Goal: Information Seeking & Learning: Learn about a topic

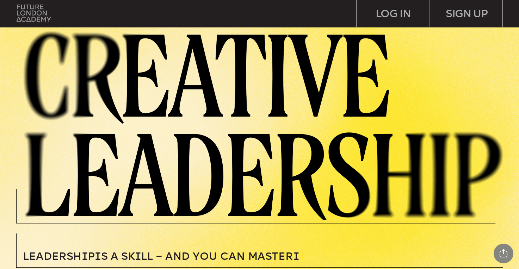
click at [29, 17] on img at bounding box center [34, 13] width 34 height 17
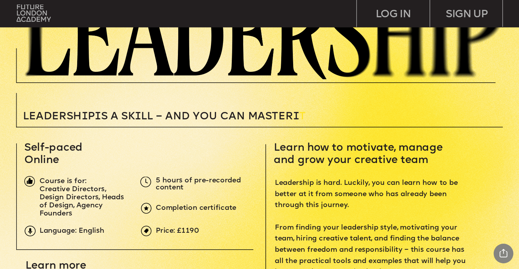
scroll to position [143, 0]
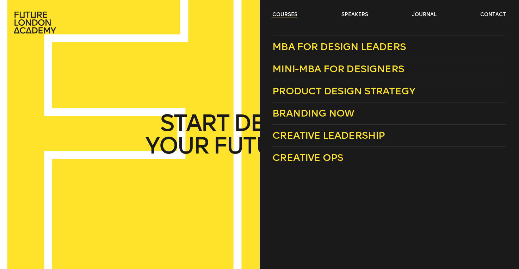
click at [290, 13] on link "courses" at bounding box center [284, 14] width 25 height 7
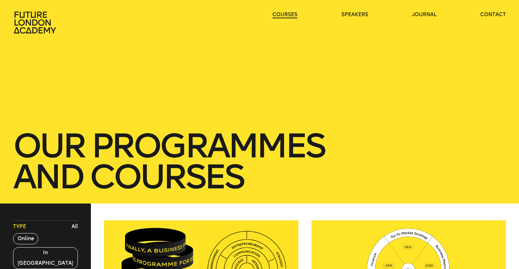
click at [290, 13] on link "courses" at bounding box center [284, 14] width 25 height 7
click at [23, 242] on button "Online" at bounding box center [25, 238] width 25 height 11
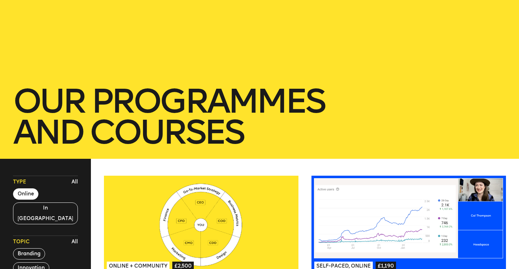
scroll to position [66, 0]
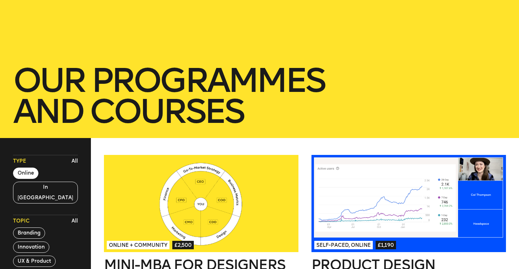
click at [72, 195] on div "Type All Online In [GEOGRAPHIC_DATA] Topic All Branding Innovation UX & Product…" at bounding box center [45, 218] width 65 height 126
click at [74, 161] on button "All" at bounding box center [75, 161] width 10 height 11
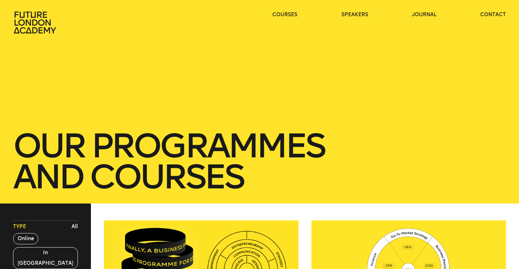
scroll to position [0, 0]
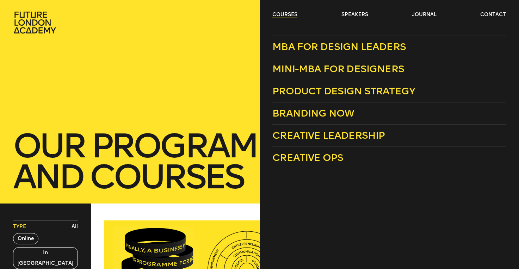
click at [278, 12] on link "courses" at bounding box center [284, 14] width 25 height 7
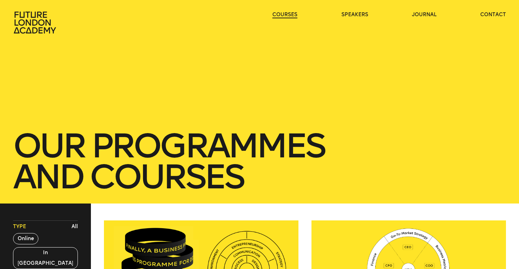
click at [278, 12] on link "courses" at bounding box center [284, 14] width 25 height 7
